Goal: Contribute content: Add original content to the website for others to see

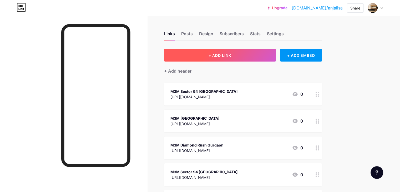
click at [231, 55] on span "+ ADD LINK" at bounding box center [220, 55] width 23 height 4
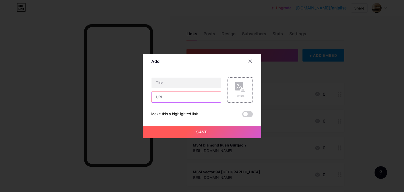
drag, startPoint x: 185, startPoint y: 101, endPoint x: 183, endPoint y: 98, distance: 3.7
click at [185, 101] on input "text" at bounding box center [186, 97] width 69 height 11
paste input "[URL][DOMAIN_NAME]"
type input "[URL][DOMAIN_NAME]"
click at [175, 86] on input "text" at bounding box center [186, 83] width 69 height 11
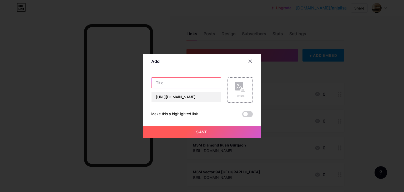
click at [172, 83] on input "text" at bounding box center [186, 83] width 69 height 11
paste input "Paras Plots Yamuna Expressway"
type input "Paras Plots Yamuna Expressway"
drag, startPoint x: 203, startPoint y: 129, endPoint x: 209, endPoint y: 127, distance: 7.2
click at [203, 129] on button "Save" at bounding box center [202, 132] width 118 height 13
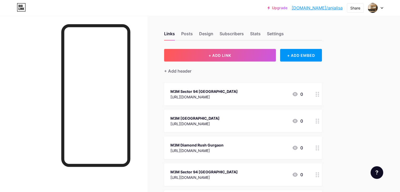
click at [319, 10] on link "[DOMAIN_NAME]/anjalisa" at bounding box center [317, 8] width 51 height 6
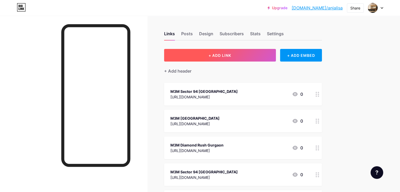
click at [236, 52] on button "+ ADD LINK" at bounding box center [220, 55] width 112 height 13
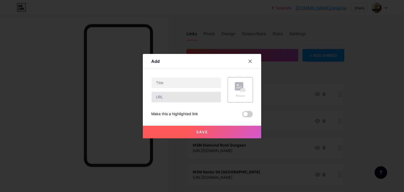
drag, startPoint x: 182, startPoint y: 91, endPoint x: 177, endPoint y: 98, distance: 8.7
click at [182, 91] on div at bounding box center [186, 89] width 70 height 25
drag, startPoint x: 177, startPoint y: 98, endPoint x: 170, endPoint y: 89, distance: 11.4
click at [177, 98] on input "text" at bounding box center [186, 97] width 69 height 11
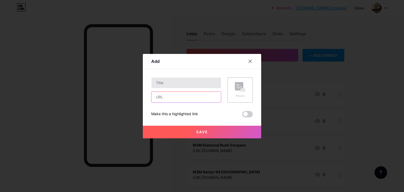
paste input "https://www.m3mproperties.com/residential/noida/smart-world-jacob-and-co-reside…"
type input "https://www.m3mproperties.com/residential/noida/smart-world-jacob-and-co-reside…"
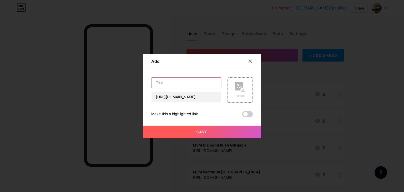
click at [168, 85] on input "text" at bounding box center [186, 83] width 69 height 11
paste input "Smart World Jacob & Co Residences"
type input "Smart World Jacob & Co Residences"
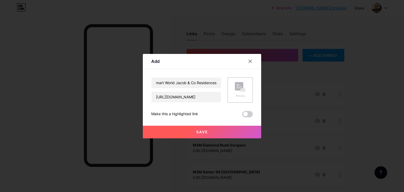
click at [194, 129] on button "Save" at bounding box center [202, 132] width 118 height 13
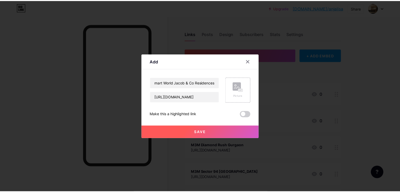
scroll to position [0, 0]
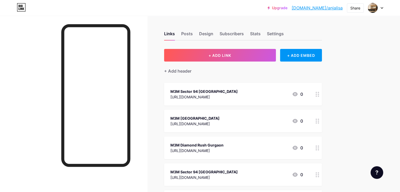
click at [317, 7] on link "[DOMAIN_NAME]/anjalisa" at bounding box center [317, 8] width 51 height 6
